Goal: Find specific page/section: Find specific page/section

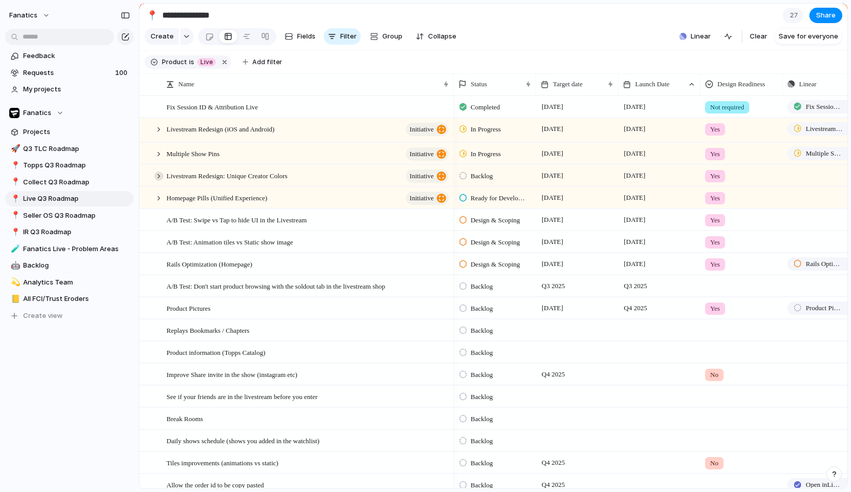
click at [157, 179] on div at bounding box center [158, 176] width 9 height 9
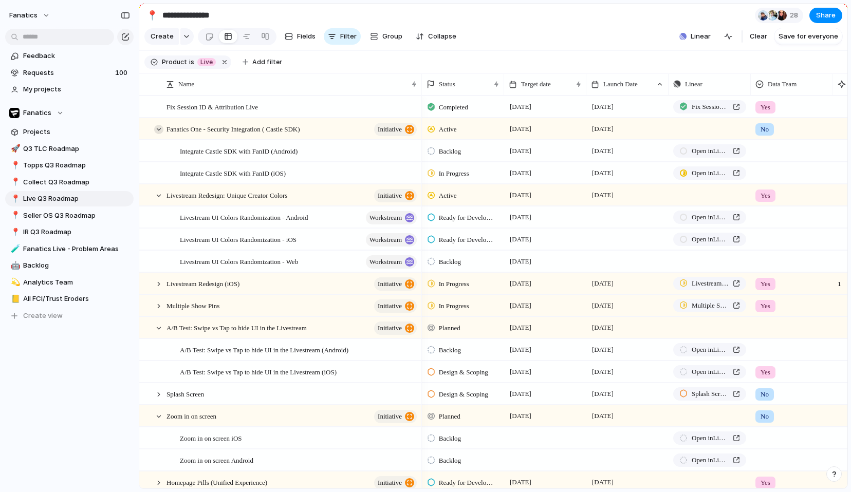
click at [158, 128] on div at bounding box center [158, 129] width 9 height 9
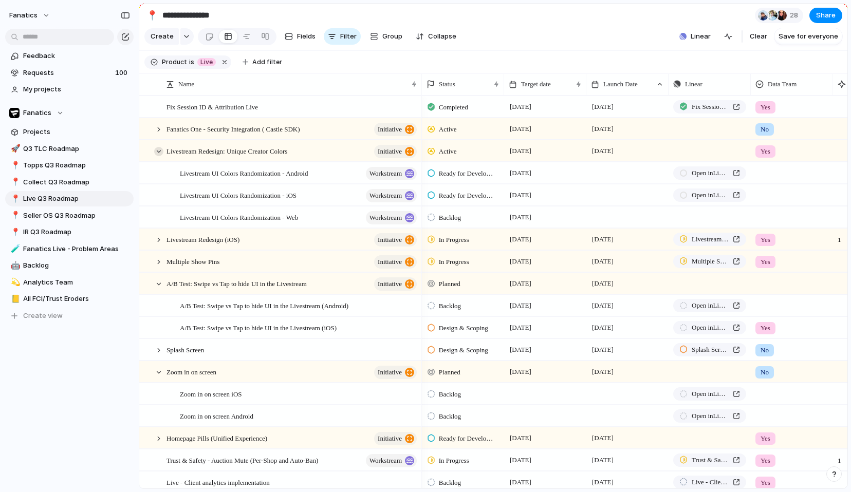
click at [159, 153] on div at bounding box center [158, 151] width 9 height 9
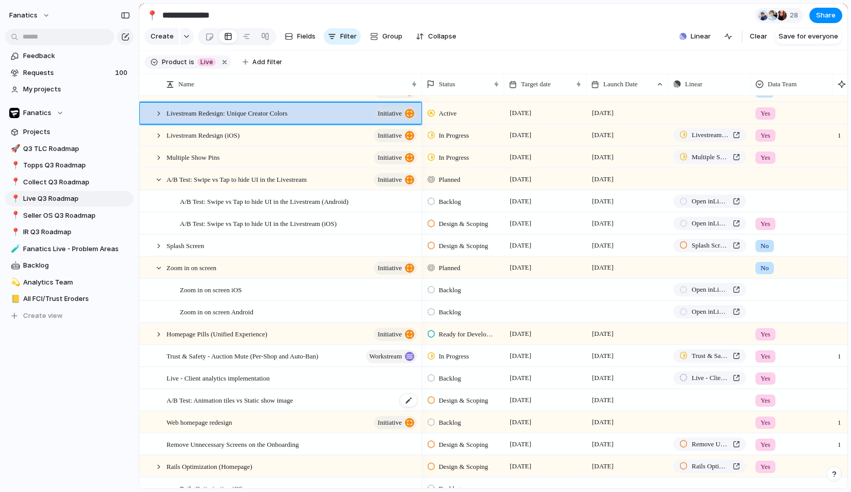
scroll to position [39, 0]
click at [156, 331] on div at bounding box center [158, 333] width 9 height 9
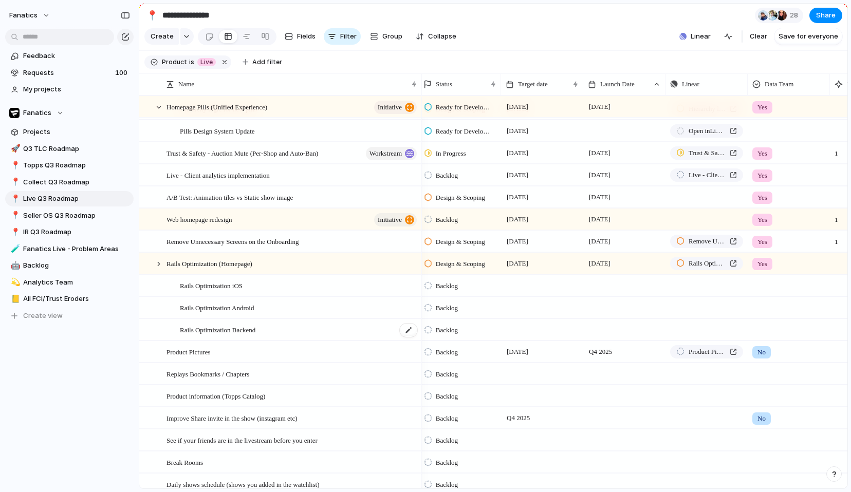
scroll to position [0, 0]
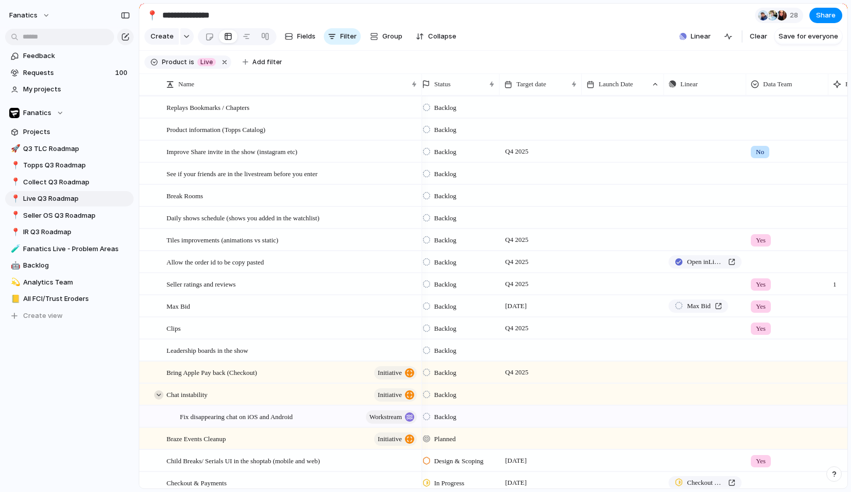
click at [157, 395] on div at bounding box center [158, 394] width 9 height 9
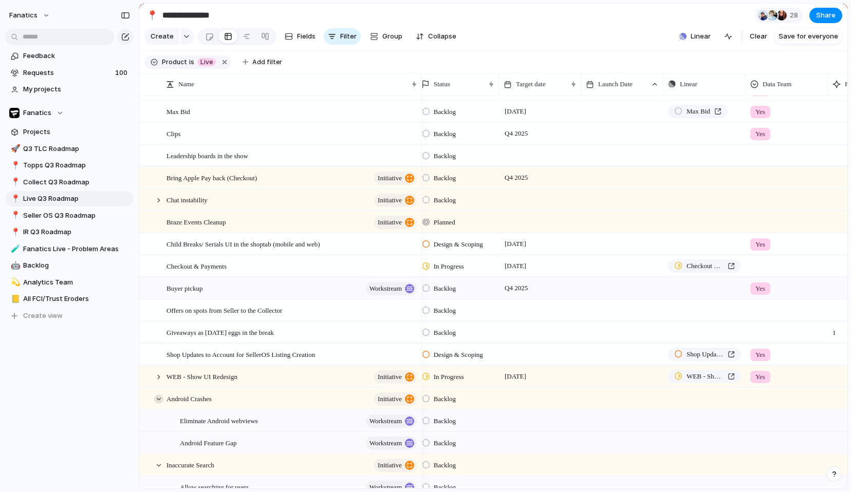
click at [160, 402] on div at bounding box center [158, 398] width 9 height 9
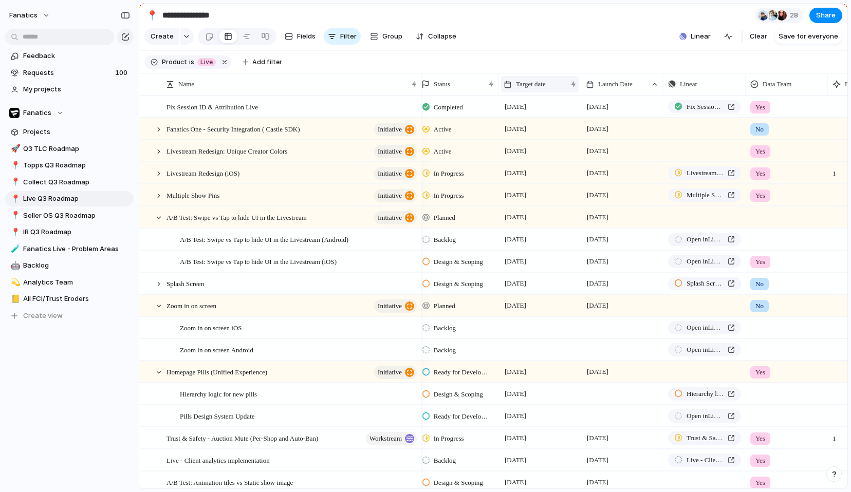
click at [521, 87] on span "Target date" at bounding box center [531, 84] width 30 height 10
click at [534, 153] on span "Sort descending" at bounding box center [548, 157] width 54 height 10
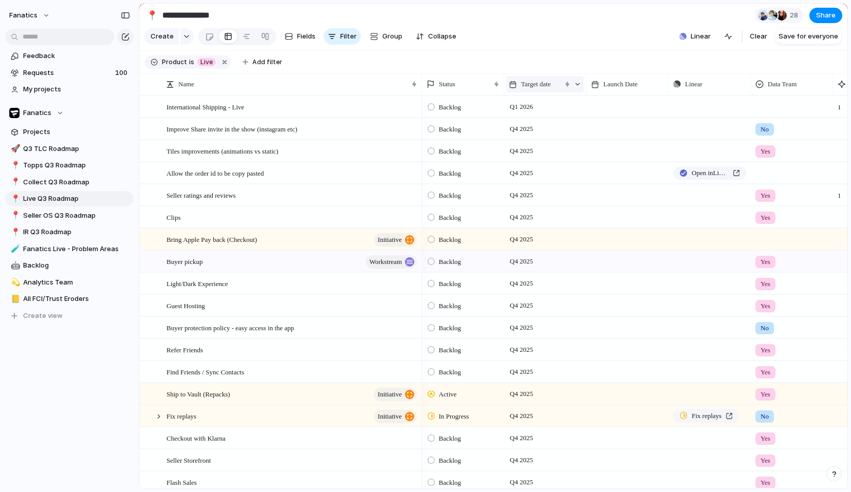
click at [534, 78] on div "Target date" at bounding box center [545, 84] width 78 height 16
click at [537, 137] on span "Sort ascending" at bounding box center [551, 140] width 50 height 10
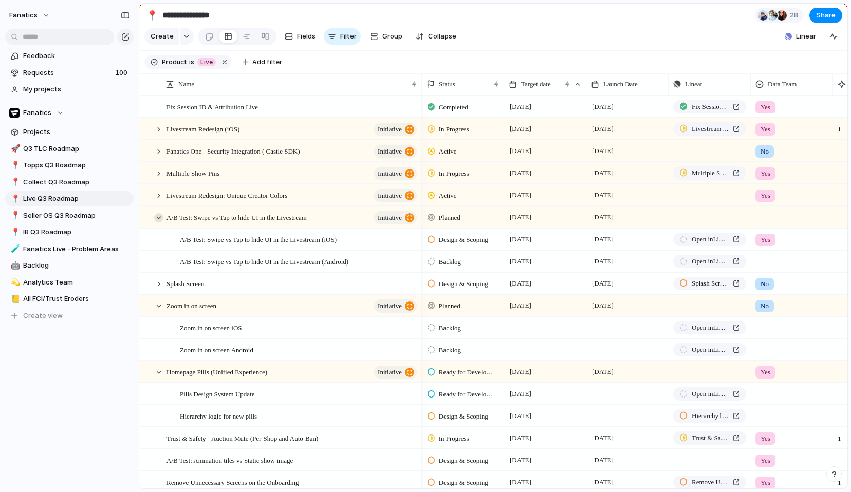
click at [159, 215] on div at bounding box center [158, 217] width 9 height 9
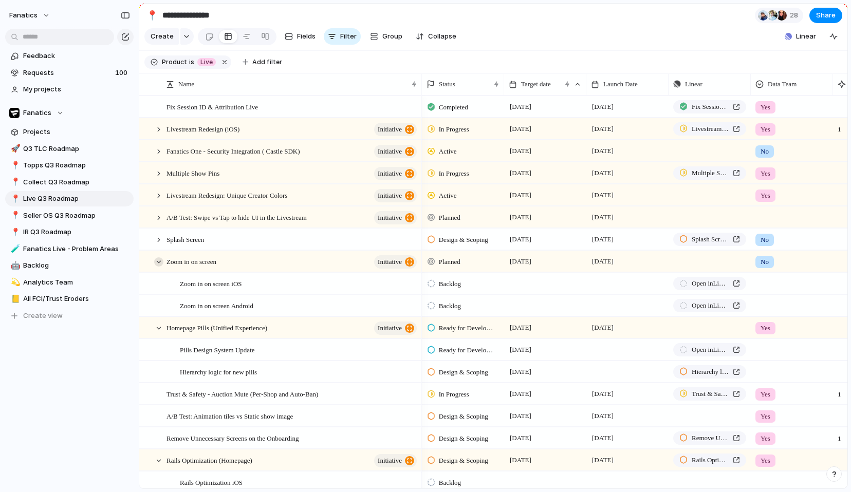
click at [157, 257] on div at bounding box center [158, 261] width 9 height 9
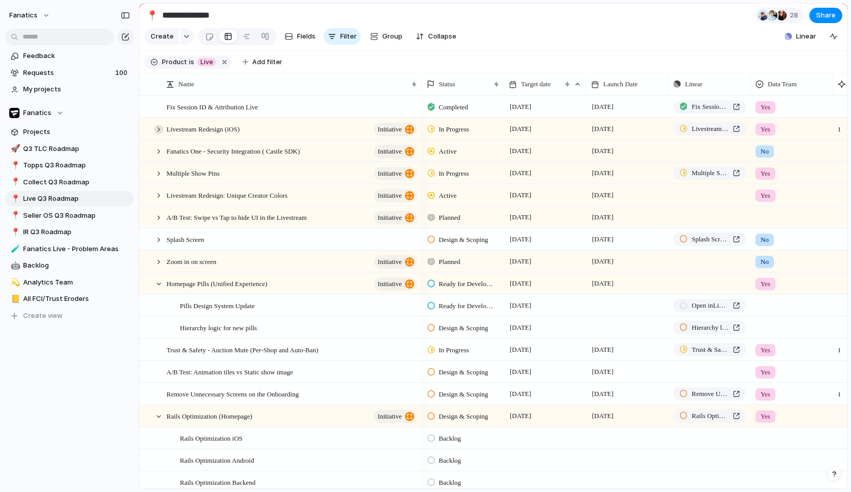
click at [158, 133] on div at bounding box center [158, 129] width 9 height 9
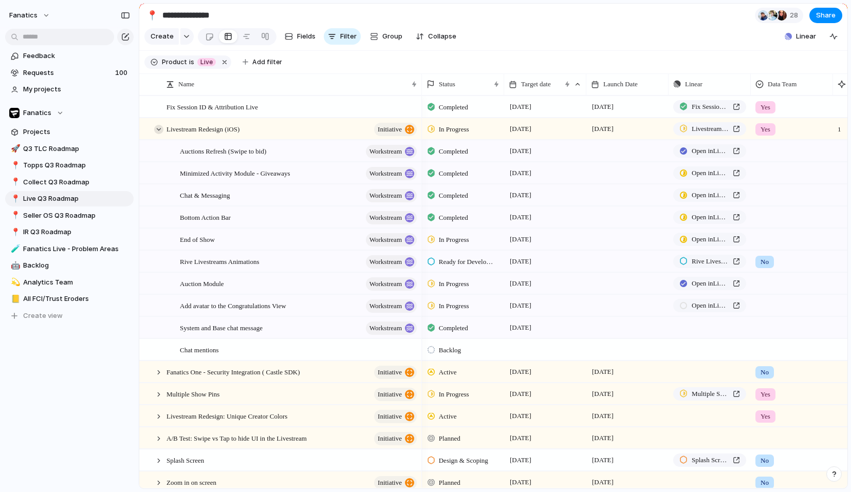
click at [158, 133] on div at bounding box center [158, 129] width 9 height 9
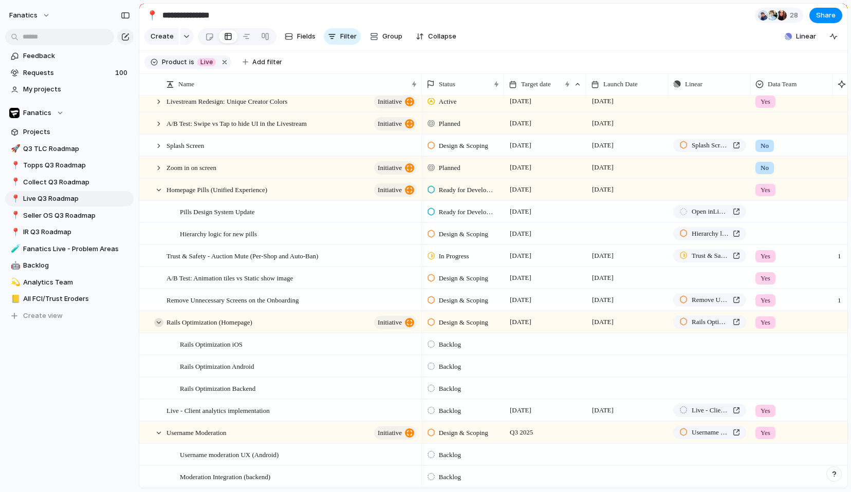
click at [158, 322] on div at bounding box center [158, 322] width 9 height 9
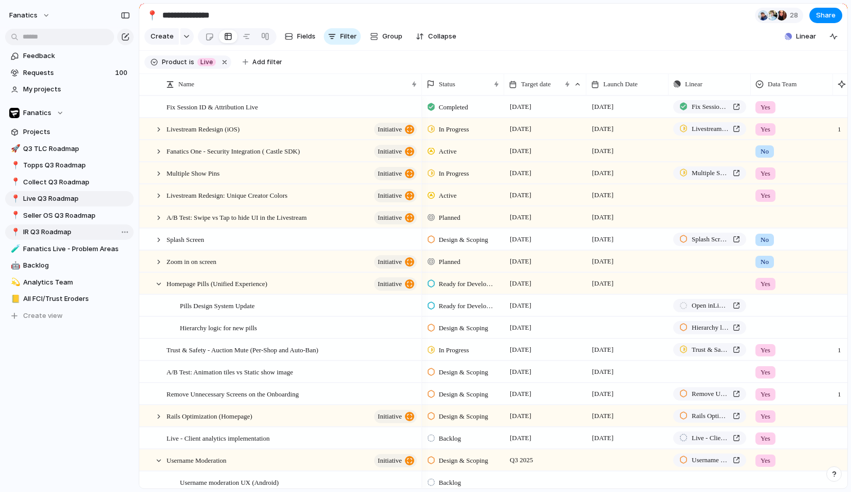
click at [86, 232] on span "IR Q3 Roadmap" at bounding box center [76, 232] width 107 height 10
type input "**********"
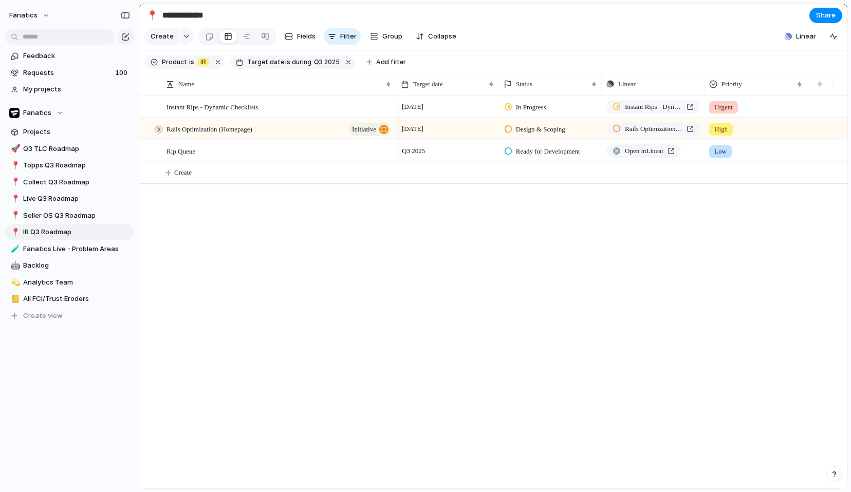
click at [159, 129] on div at bounding box center [158, 129] width 9 height 9
click at [158, 133] on div at bounding box center [158, 129] width 9 height 9
